Goal: Information Seeking & Learning: Learn about a topic

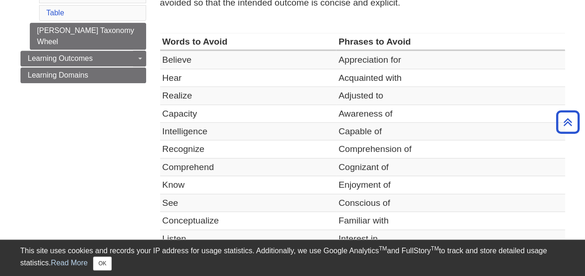
scroll to position [192, 0]
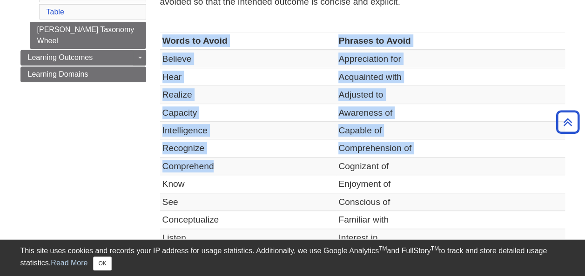
drag, startPoint x: 165, startPoint y: 39, endPoint x: 226, endPoint y: 158, distance: 134.0
click at [226, 158] on table "Words to Avoid Phrases to Avoid Believe Appreciation for Hear Acquainted with R…" at bounding box center [362, 202] width 405 height 340
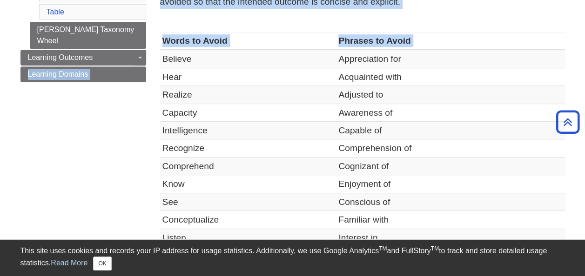
drag, startPoint x: 148, startPoint y: 39, endPoint x: 163, endPoint y: 56, distance: 22.1
click at [163, 56] on div "Menu [PERSON_NAME] Taxonomy Bloom's Action Verbs Verbs and Phrases to Avoid Abo…" at bounding box center [292, 167] width 558 height 509
click at [163, 56] on td "Believe" at bounding box center [248, 59] width 176 height 18
click at [157, 67] on div "In order for an object to give maximum structure to instruction, it should be f…" at bounding box center [362, 191] width 419 height 462
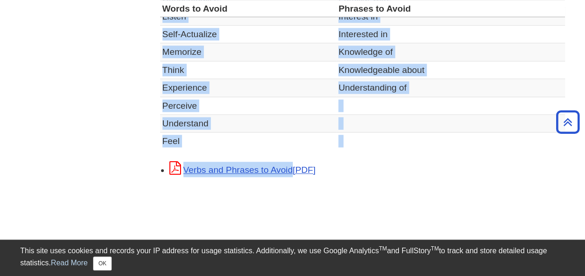
scroll to position [580, 0]
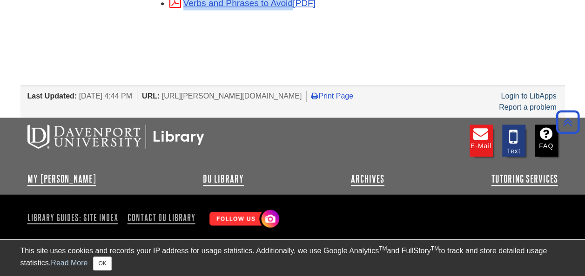
drag, startPoint x: 162, startPoint y: 55, endPoint x: 308, endPoint y: 33, distance: 147.3
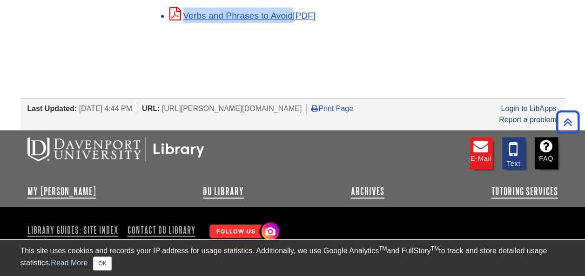
scroll to position [562, 0]
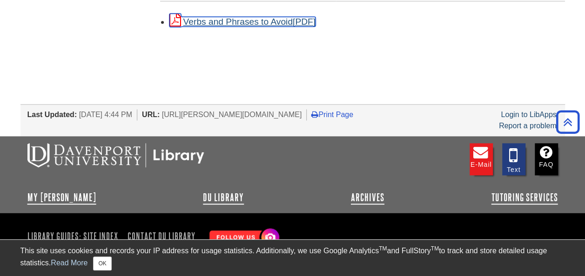
click at [302, 17] on link "Verbs and Phrases to Avoid" at bounding box center [242, 22] width 146 height 10
